Goal: Communication & Community: Answer question/provide support

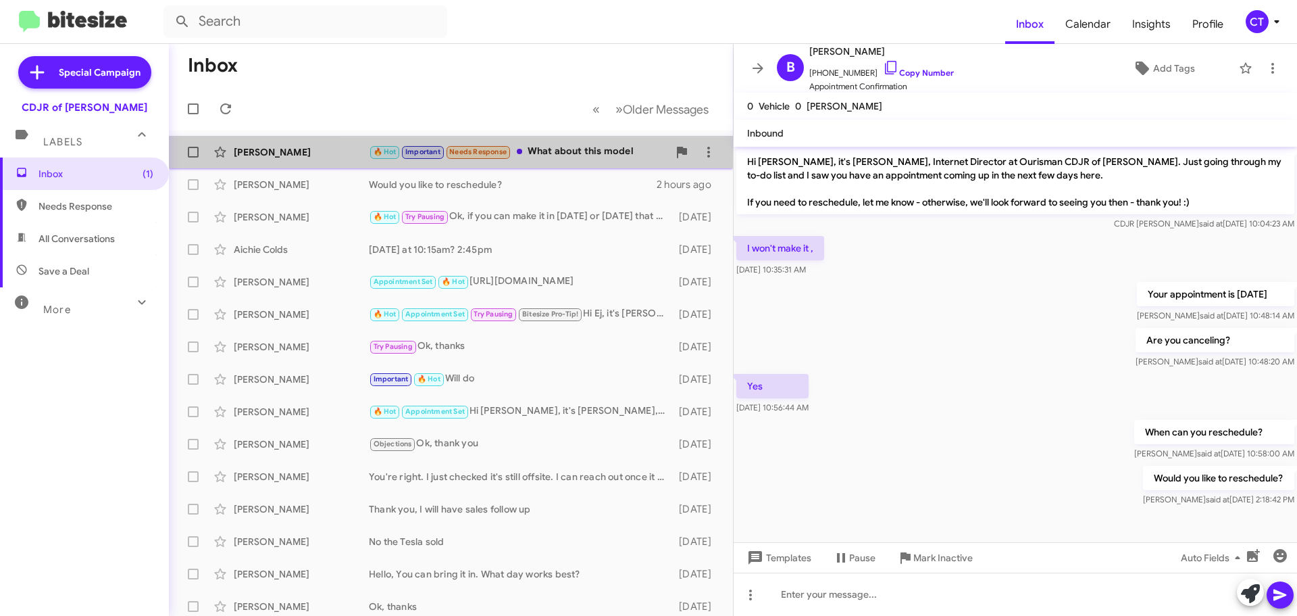
click at [586, 153] on div "🔥 Hot Important Needs Response What about this model" at bounding box center [518, 152] width 299 height 16
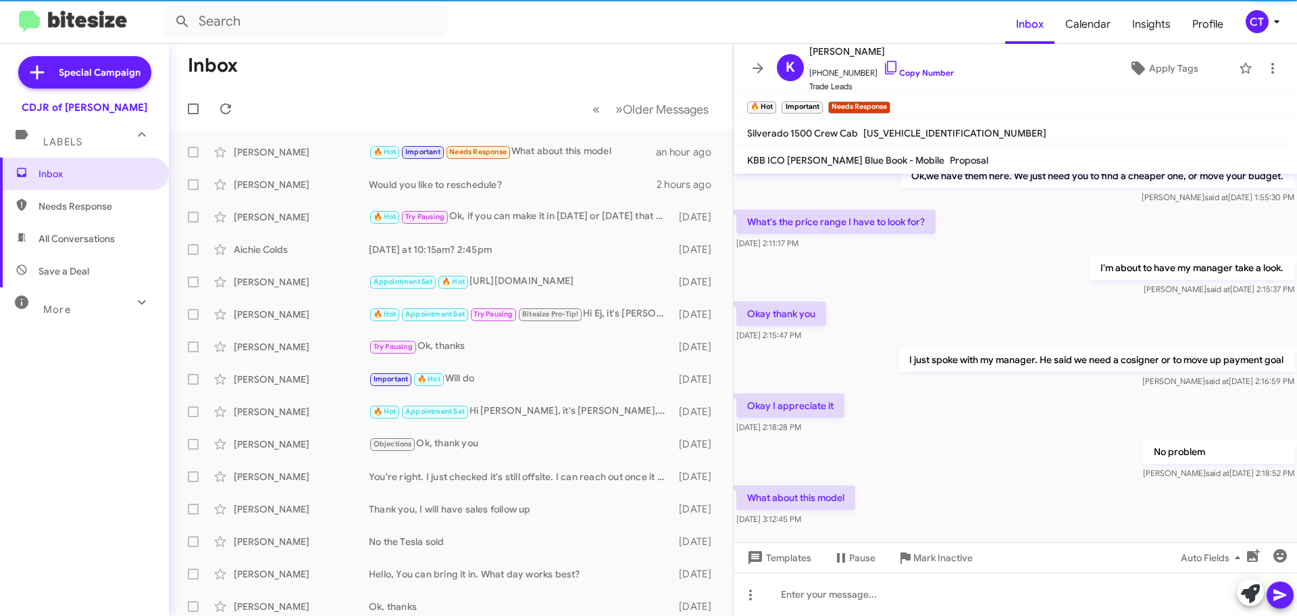
scroll to position [434, 0]
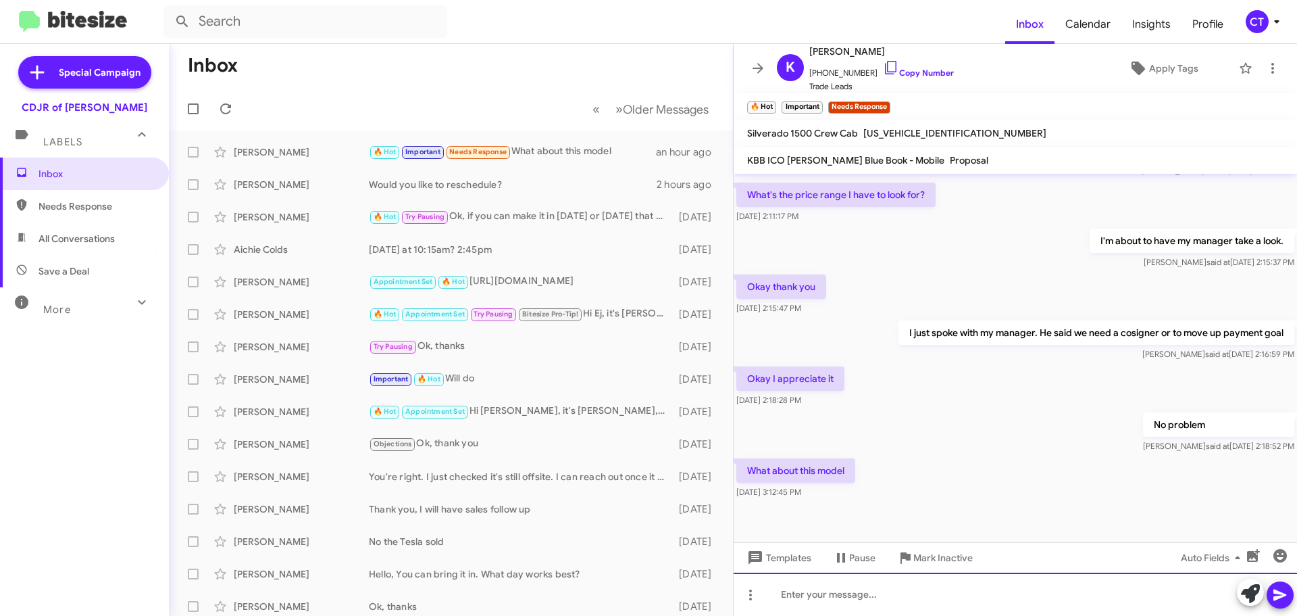
click at [852, 600] on div at bounding box center [1016, 593] width 564 height 43
click at [1295, 599] on div "[PERSON_NAME], told me he just spoke with you. Are you good now?" at bounding box center [1016, 593] width 564 height 43
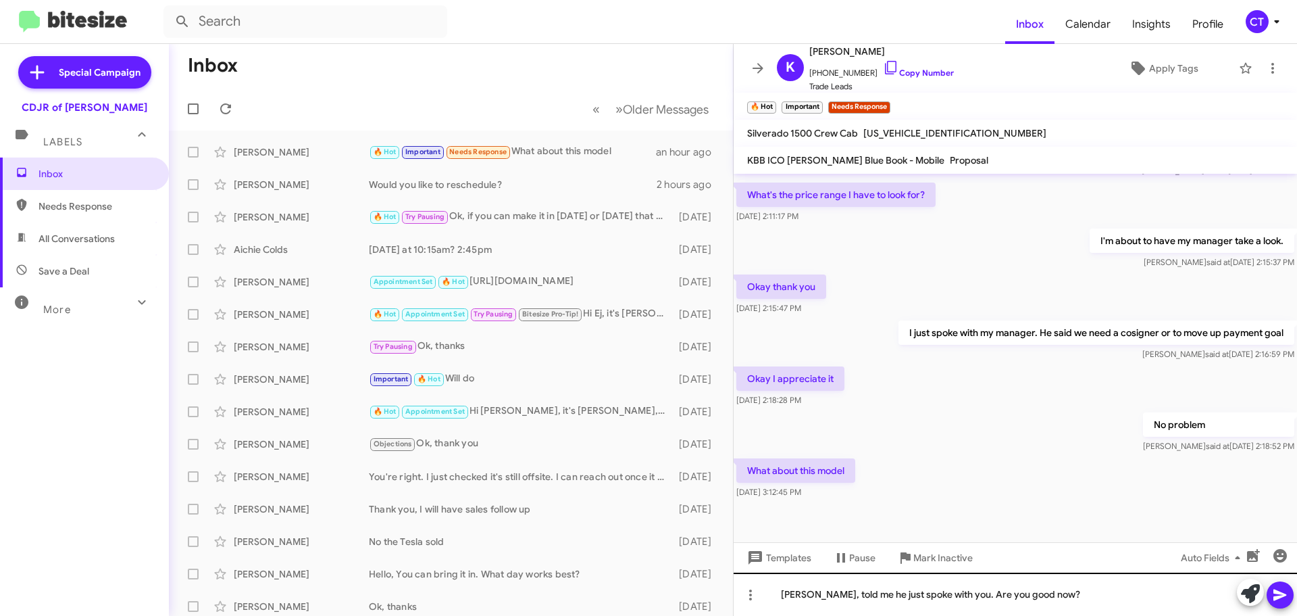
drag, startPoint x: 1283, startPoint y: 601, endPoint x: 816, endPoint y: 596, distance: 467.6
click at [1282, 599] on icon at bounding box center [1280, 595] width 16 height 16
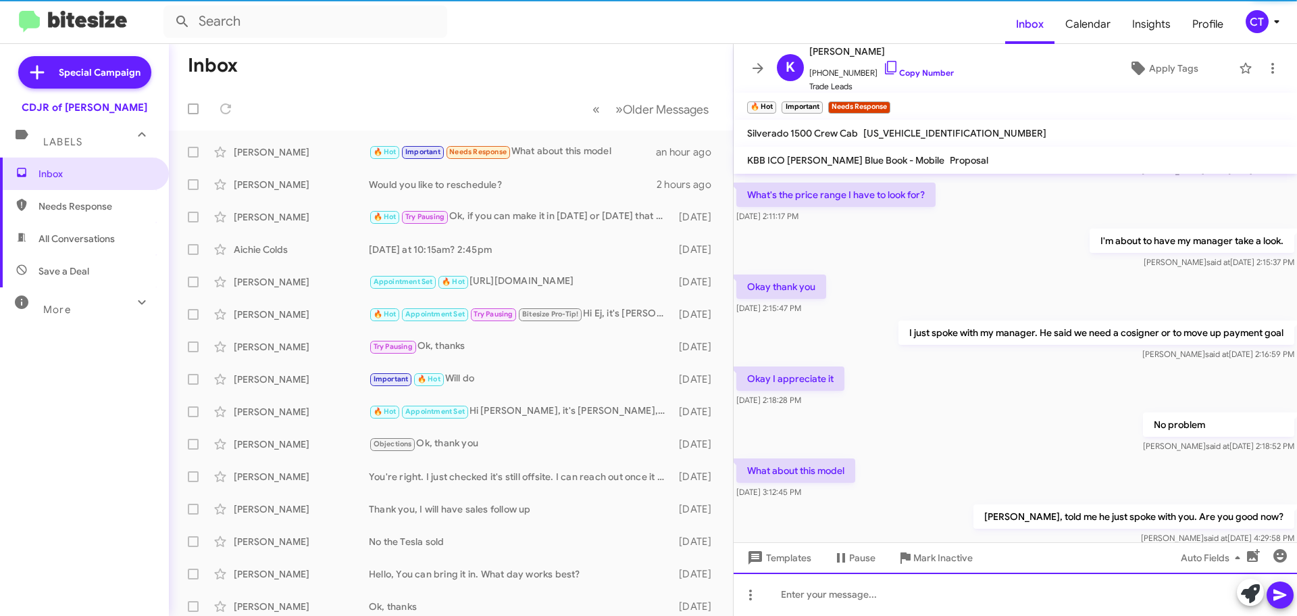
scroll to position [0, 0]
